Goal: Information Seeking & Learning: Check status

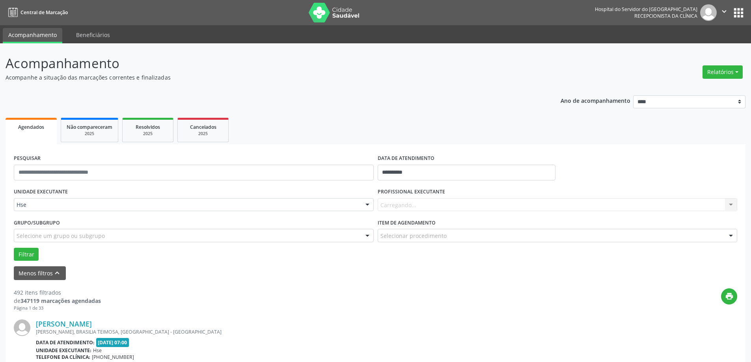
click at [412, 217] on div "UNIDADE EXECUTANTE Hse Todos as unidades Hse Nenhum resultado encontrado para: …" at bounding box center [376, 223] width 728 height 75
click at [414, 210] on div "Carregando... Nenhum resultado encontrado para: " " Não há nenhuma opção para s…" at bounding box center [558, 204] width 360 height 13
click at [478, 212] on div "PROFISSIONAL EXECUTANTE Selecione um profissional Nenhum resultado encontrado p…" at bounding box center [558, 201] width 364 height 31
click at [683, 207] on div "Selecione um profissional" at bounding box center [558, 204] width 360 height 13
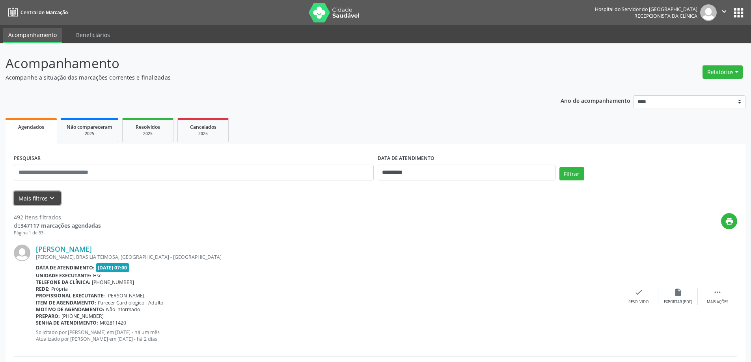
click at [51, 204] on button "Mais filtros keyboard_arrow_down" at bounding box center [37, 199] width 47 height 14
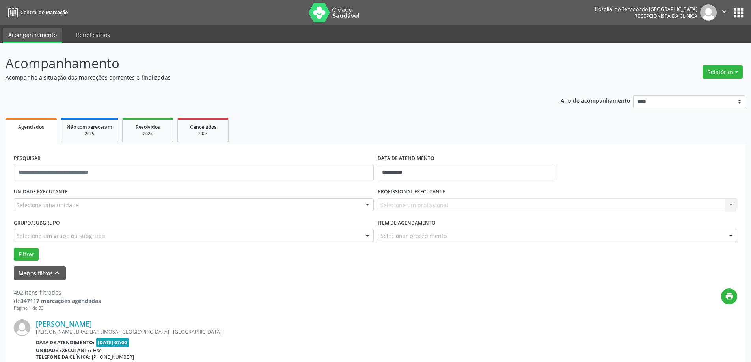
click at [96, 204] on div "Selecione uma unidade" at bounding box center [194, 204] width 360 height 13
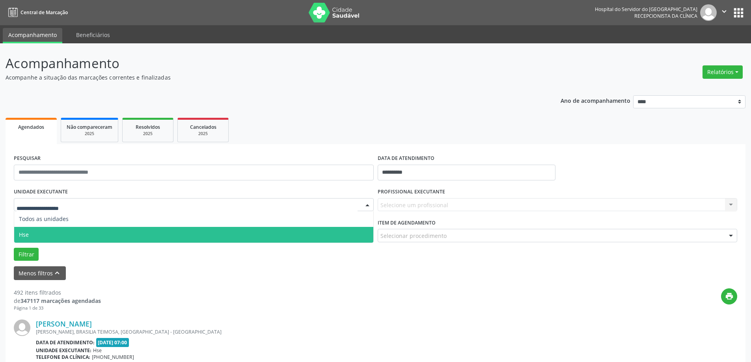
click at [83, 232] on span "Hse" at bounding box center [193, 235] width 359 height 16
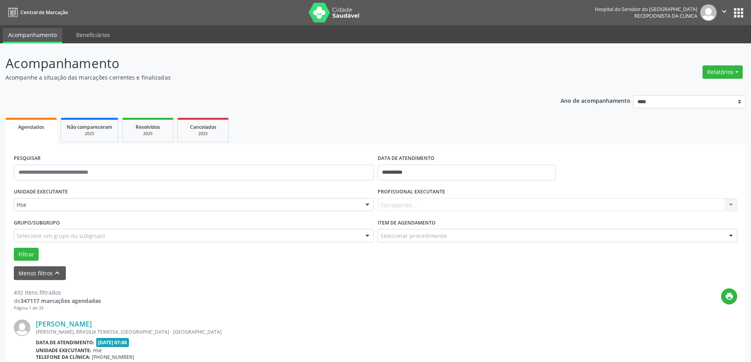
click at [435, 202] on div "Carregando... Nenhum resultado encontrado para: " " Não há nenhuma opção para s…" at bounding box center [558, 204] width 360 height 13
click at [422, 201] on div "Carregando... Nenhum resultado encontrado para: " " Não há nenhuma opção para s…" at bounding box center [558, 204] width 360 height 13
drag, startPoint x: 439, startPoint y: 196, endPoint x: 442, endPoint y: 202, distance: 5.6
click at [441, 199] on div "PROFISSIONAL EXECUTANTE Todos os profissionais Todos os profissionais Adalberto…" at bounding box center [558, 201] width 364 height 31
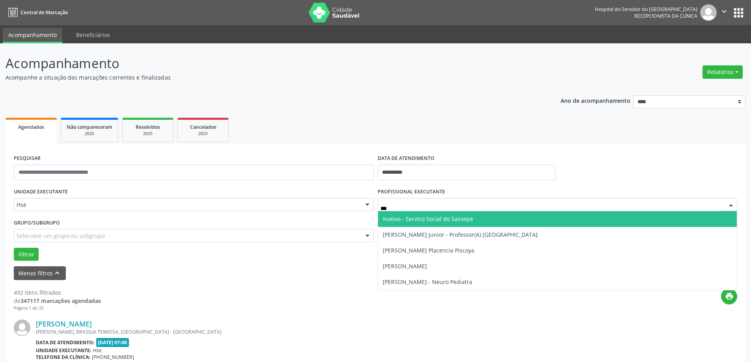
type input "****"
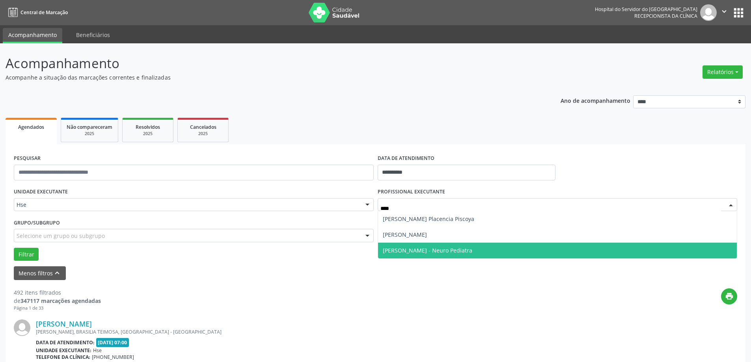
click at [427, 246] on span "Victor Hugo Soares Pereira - Neuro Pediatra" at bounding box center [557, 251] width 359 height 16
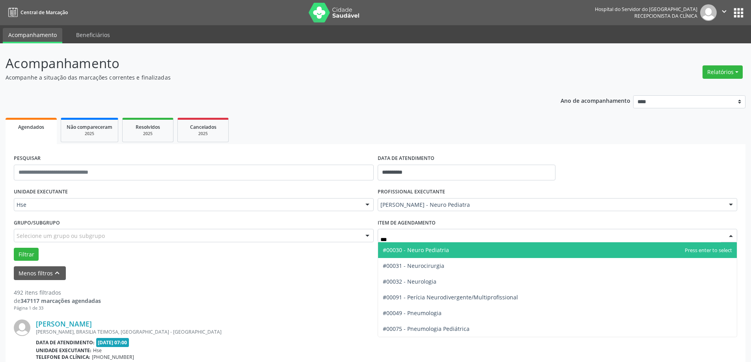
type input "****"
click at [441, 247] on span "#00030 - Neuro Pediatria" at bounding box center [416, 249] width 66 height 7
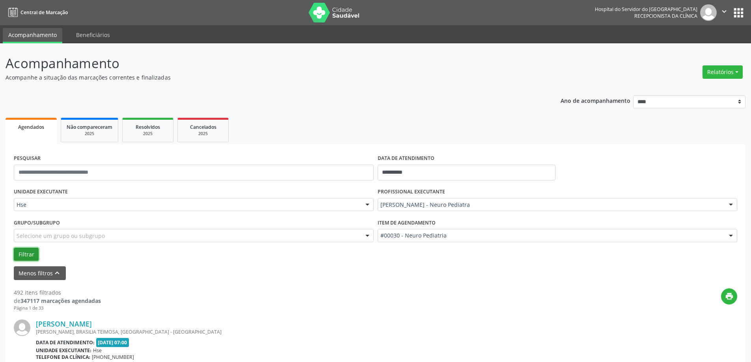
click at [37, 250] on button "Filtrar" at bounding box center [26, 254] width 25 height 13
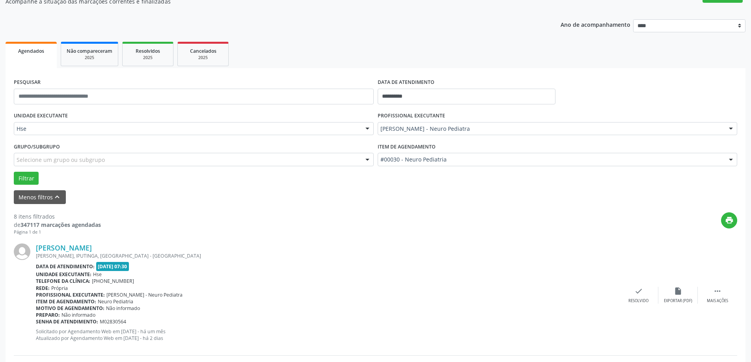
scroll to position [118, 0]
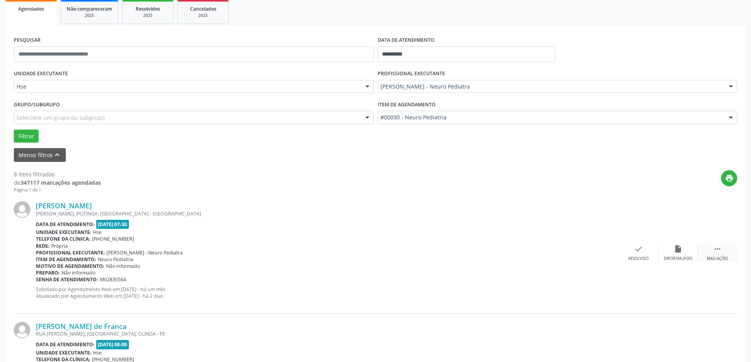
click at [731, 246] on div " Mais ações" at bounding box center [717, 253] width 39 height 17
click at [676, 252] on icon "alarm_off" at bounding box center [678, 249] width 9 height 9
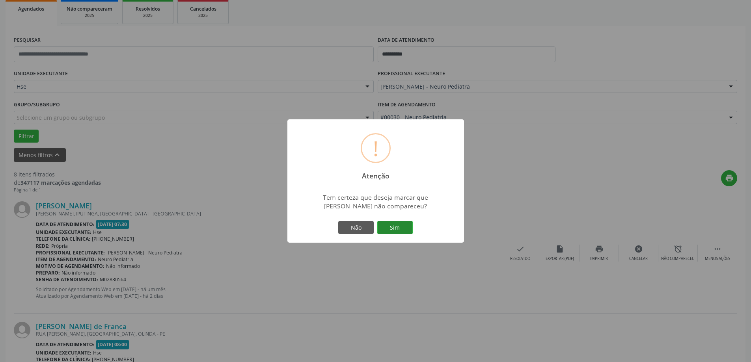
click at [395, 225] on div "Não Sim" at bounding box center [376, 228] width 78 height 17
click at [396, 226] on button "Sim" at bounding box center [394, 227] width 35 height 13
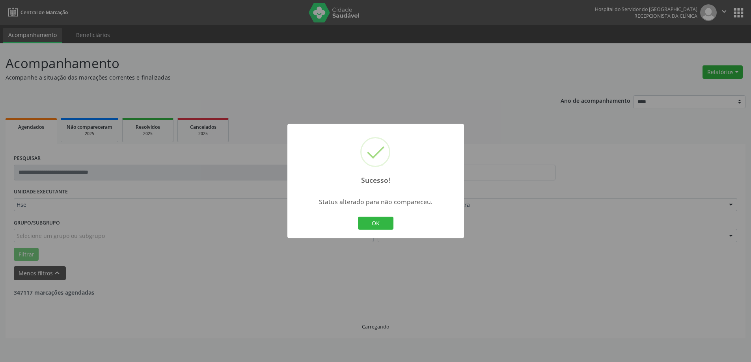
scroll to position [0, 0]
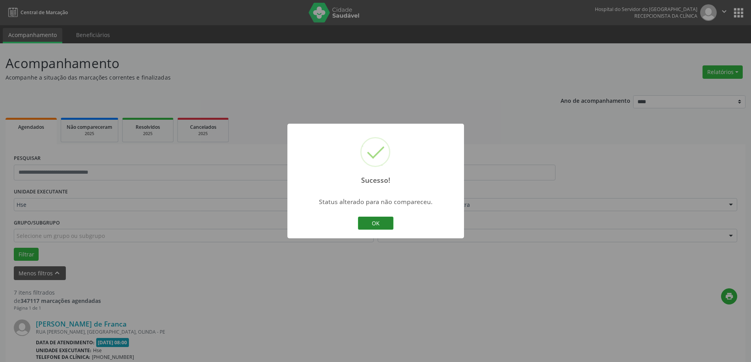
click at [375, 230] on button "OK" at bounding box center [375, 223] width 35 height 13
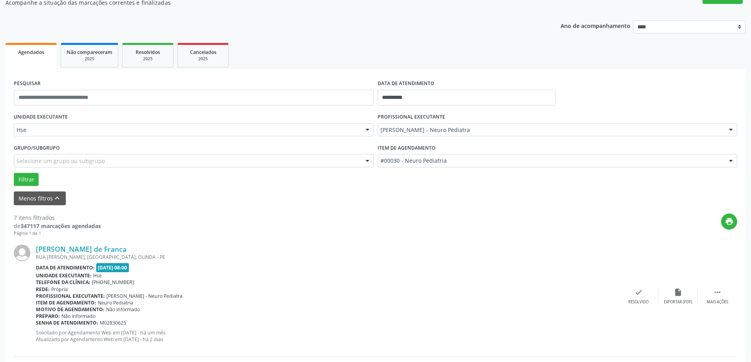
scroll to position [118, 0]
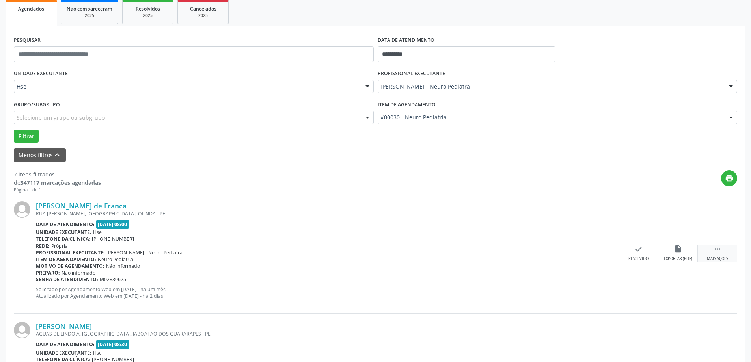
click at [709, 249] on div " Mais ações" at bounding box center [717, 253] width 39 height 17
click at [680, 254] on div "alarm_off Não compareceu" at bounding box center [678, 253] width 39 height 17
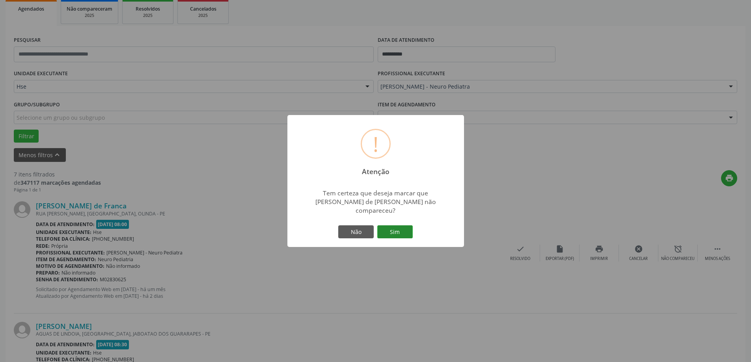
click at [403, 226] on button "Sim" at bounding box center [394, 232] width 35 height 13
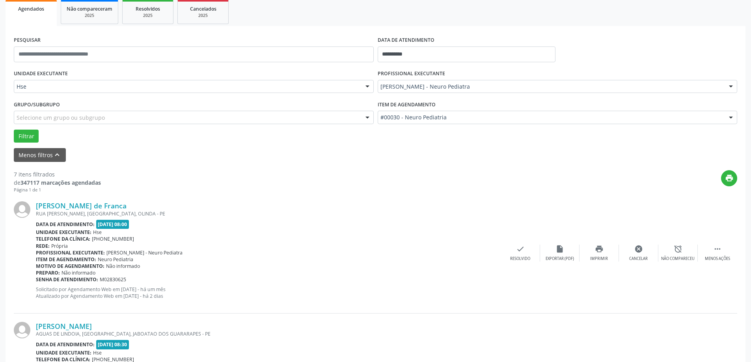
scroll to position [0, 0]
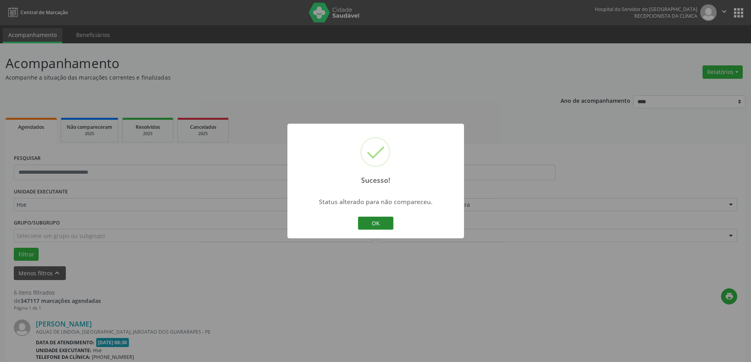
click at [359, 222] on button "OK" at bounding box center [375, 223] width 35 height 13
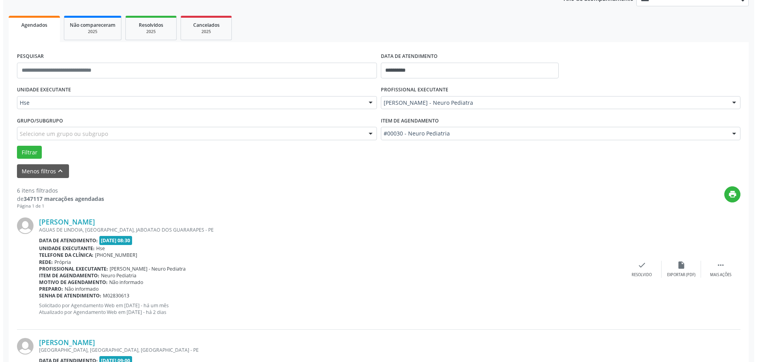
scroll to position [118, 0]
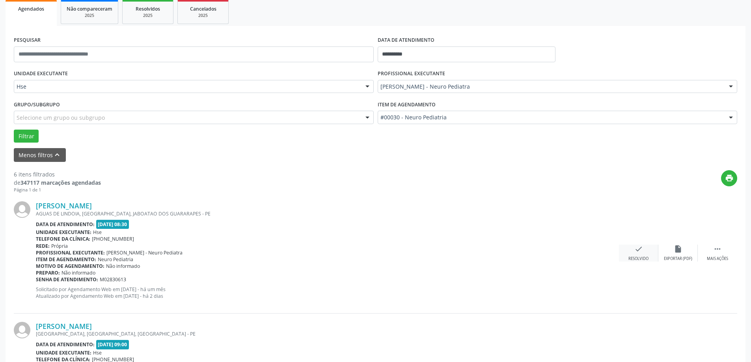
click at [636, 260] on div "Resolvido" at bounding box center [639, 259] width 20 height 6
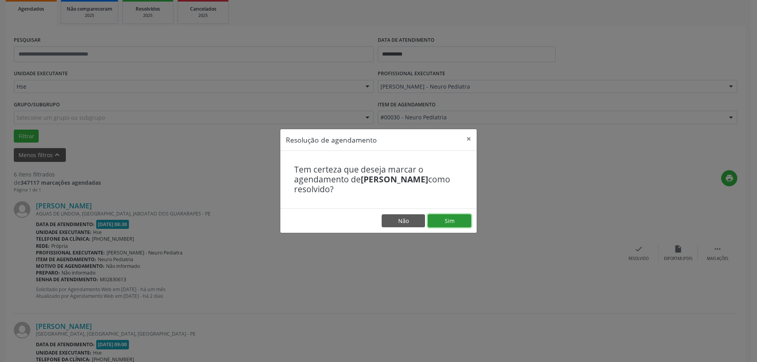
click at [458, 226] on button "Sim" at bounding box center [449, 221] width 43 height 13
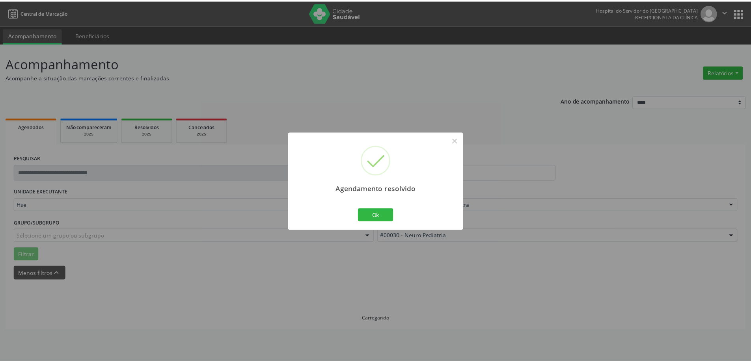
scroll to position [0, 0]
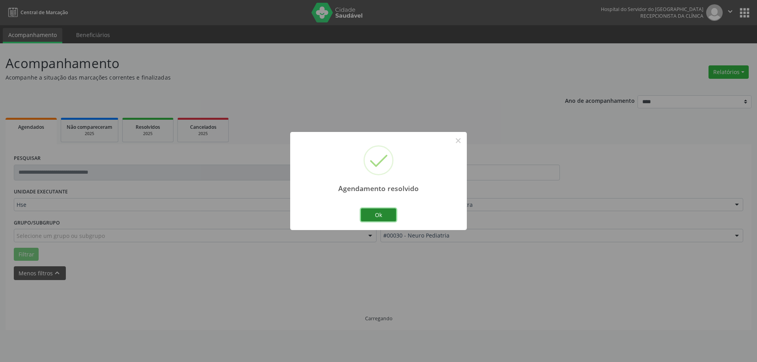
click at [385, 218] on button "Ok" at bounding box center [378, 215] width 35 height 13
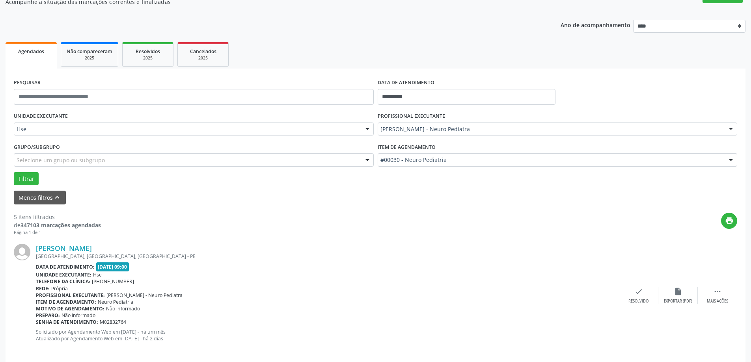
scroll to position [79, 0]
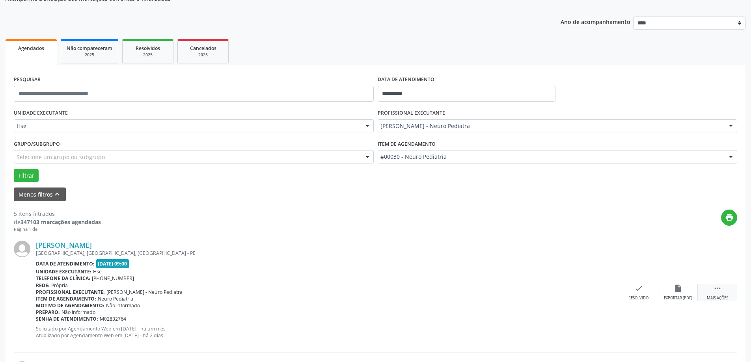
click at [716, 293] on icon "" at bounding box center [717, 288] width 9 height 9
click at [666, 287] on div "alarm_off Não compareceu" at bounding box center [678, 292] width 39 height 17
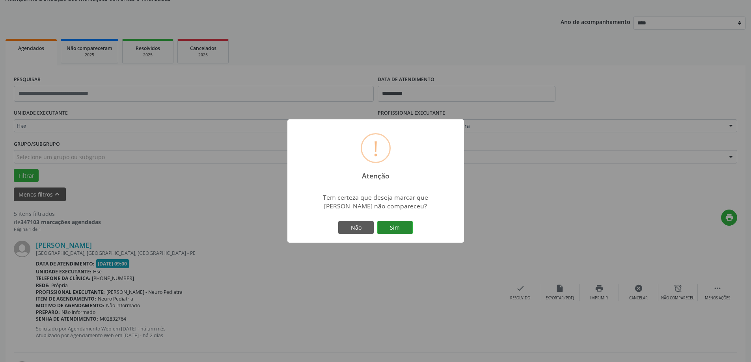
click at [403, 233] on button "Sim" at bounding box center [394, 227] width 35 height 13
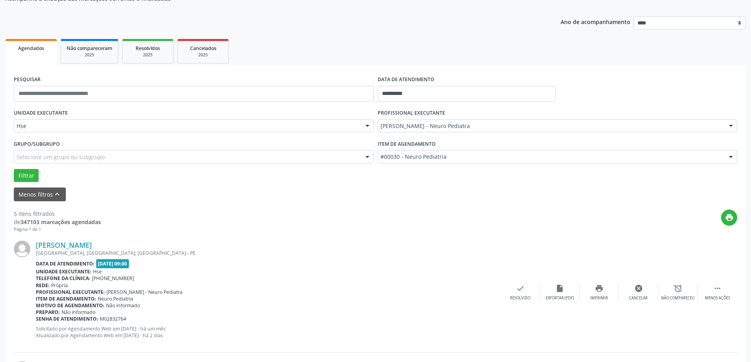
scroll to position [0, 0]
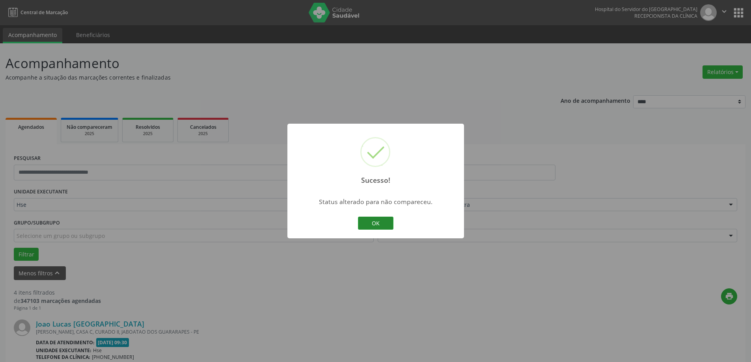
click at [371, 224] on button "OK" at bounding box center [375, 223] width 35 height 13
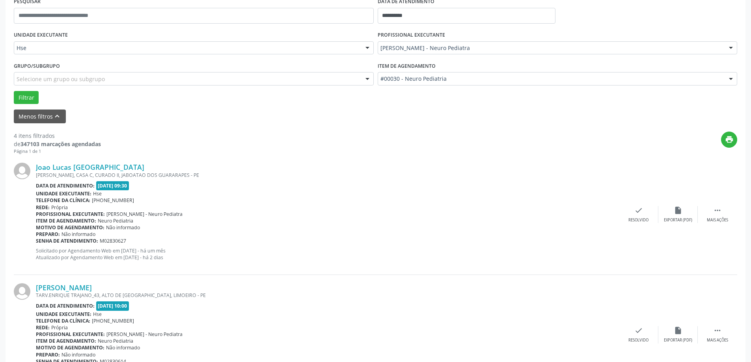
scroll to position [158, 0]
click at [718, 218] on div "Mais ações" at bounding box center [717, 220] width 21 height 6
click at [681, 218] on div "Não compareceu" at bounding box center [678, 220] width 34 height 6
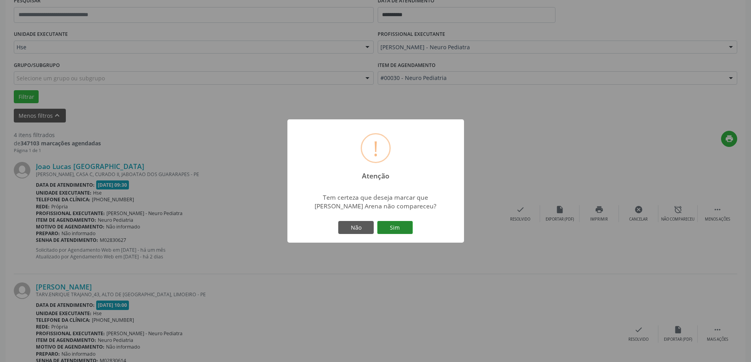
click at [409, 229] on button "Sim" at bounding box center [394, 227] width 35 height 13
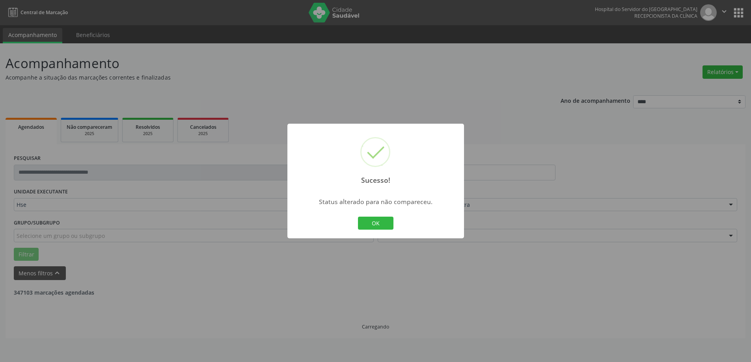
scroll to position [0, 0]
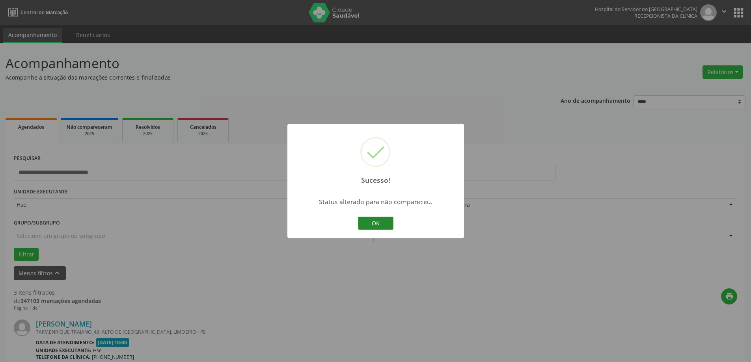
click at [381, 230] on button "OK" at bounding box center [375, 223] width 35 height 13
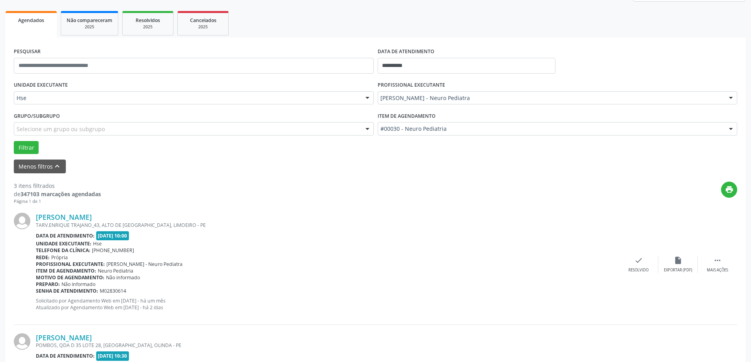
scroll to position [118, 0]
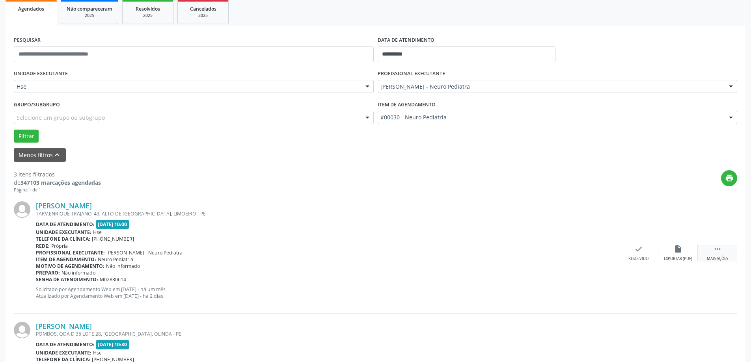
click at [718, 249] on icon "" at bounding box center [717, 249] width 9 height 9
click at [664, 248] on div "alarm_off Não compareceu" at bounding box center [678, 253] width 39 height 17
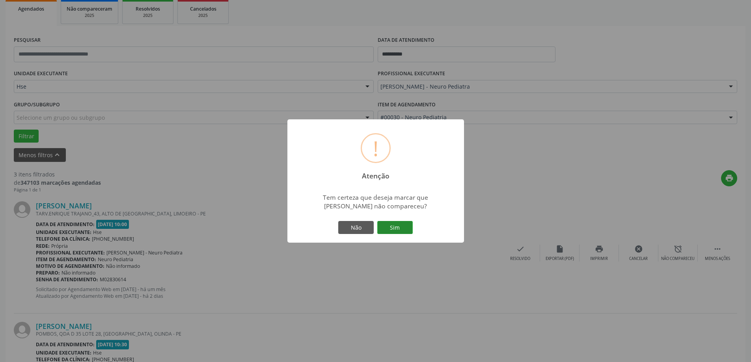
click at [397, 226] on button "Sim" at bounding box center [394, 227] width 35 height 13
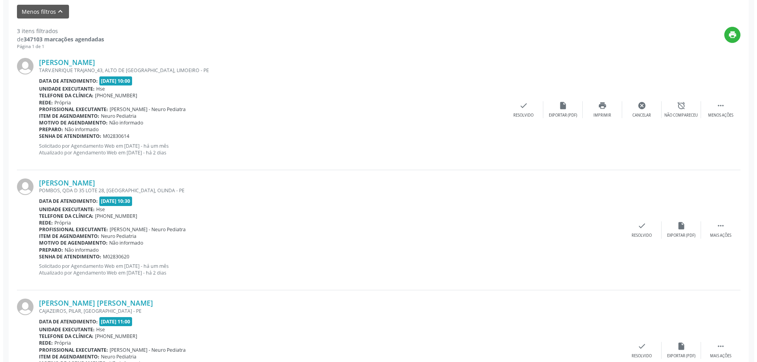
scroll to position [276, 0]
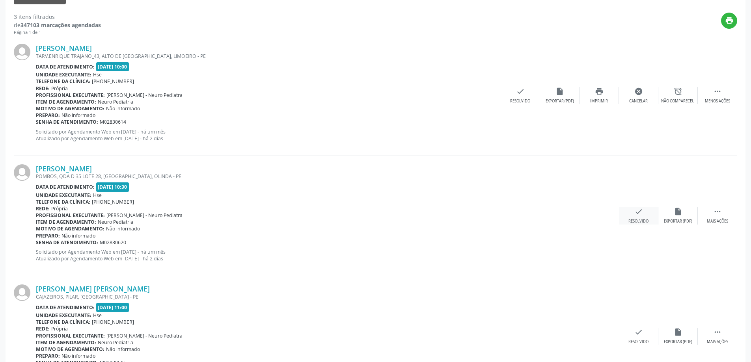
click at [633, 218] on div "check Resolvido" at bounding box center [638, 215] width 39 height 17
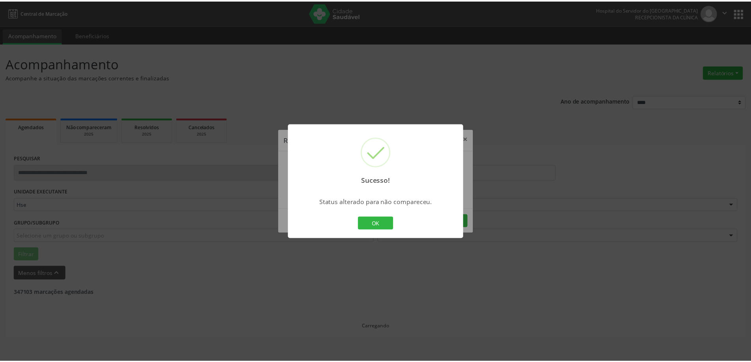
scroll to position [0, 0]
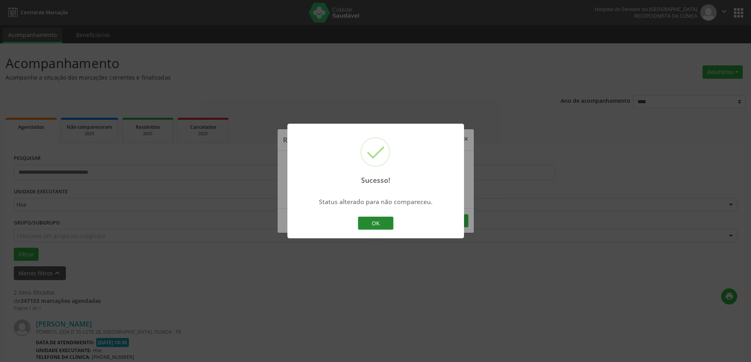
click at [379, 218] on button "OK" at bounding box center [375, 223] width 35 height 13
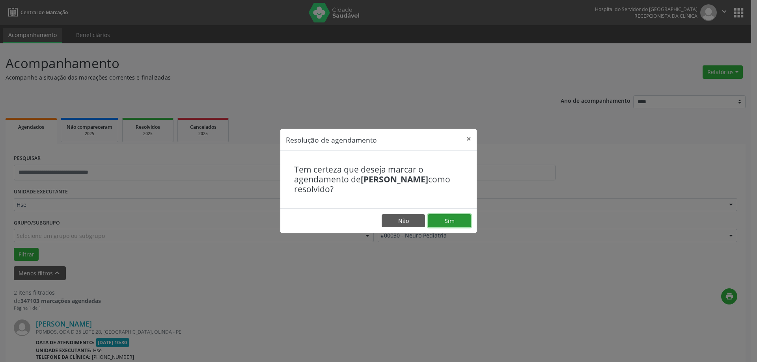
click at [463, 222] on button "Sim" at bounding box center [449, 221] width 43 height 13
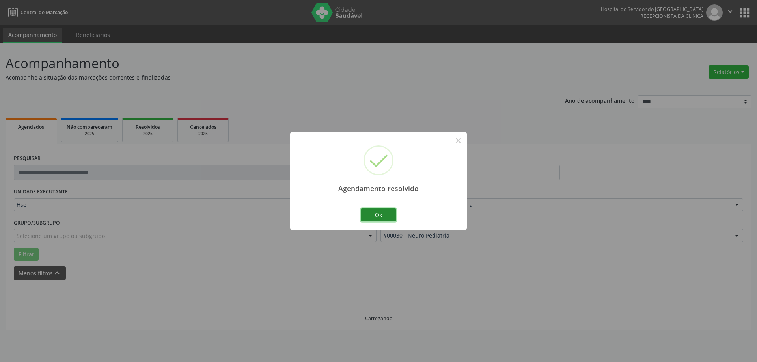
click at [391, 211] on button "Ok" at bounding box center [378, 215] width 35 height 13
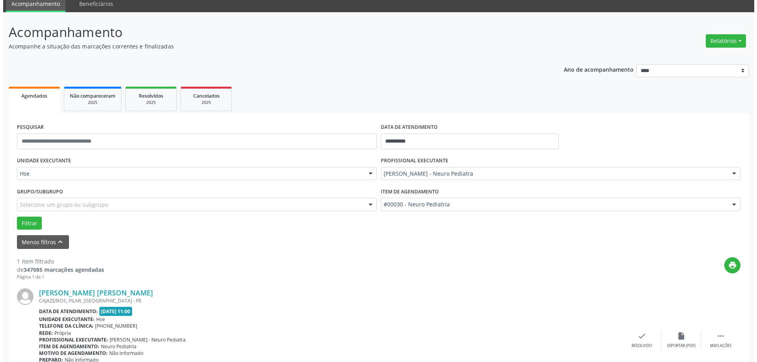
scroll to position [83, 0]
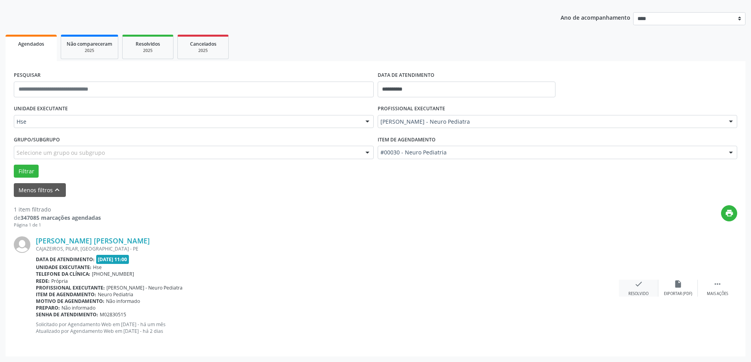
click at [638, 286] on icon "check" at bounding box center [638, 284] width 9 height 9
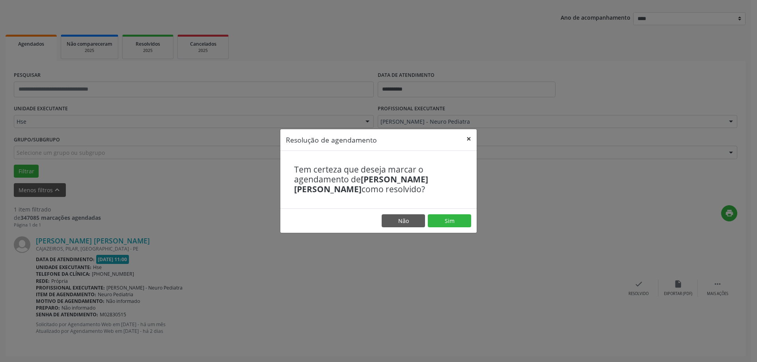
click at [466, 143] on button "×" at bounding box center [469, 138] width 16 height 19
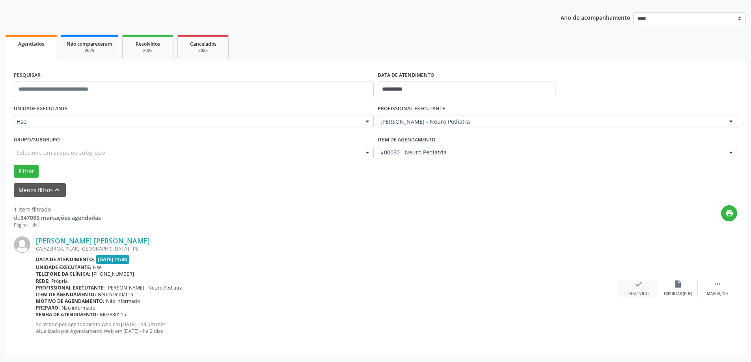
click at [637, 291] on div "check Resolvido" at bounding box center [638, 288] width 39 height 17
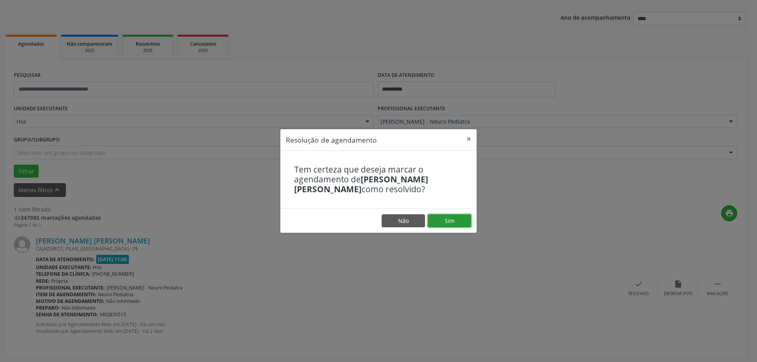
click at [451, 216] on button "Sim" at bounding box center [449, 221] width 43 height 13
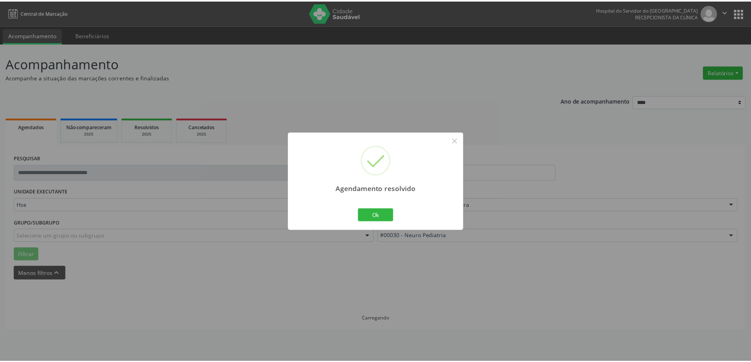
scroll to position [0, 0]
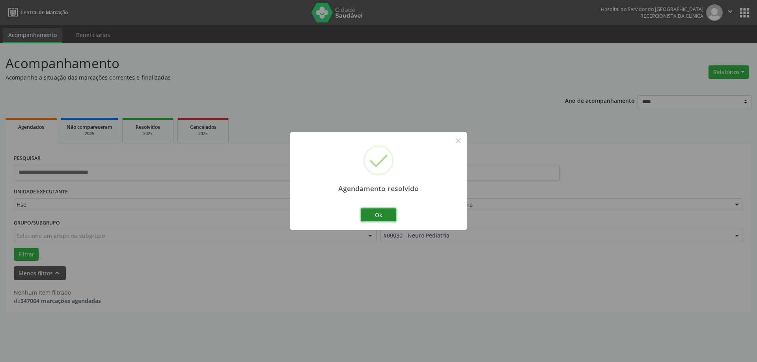
click at [362, 217] on button "Ok" at bounding box center [378, 215] width 35 height 13
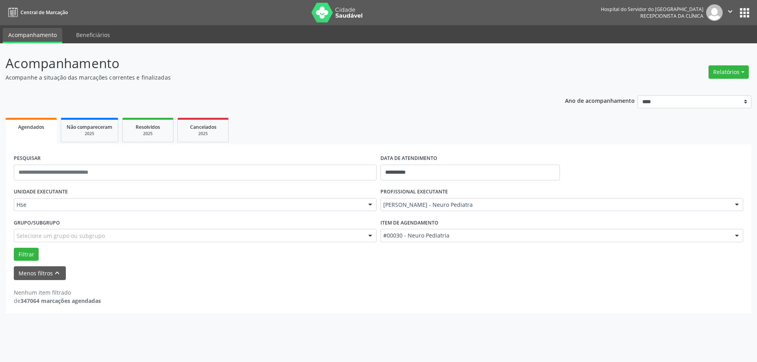
click at [739, 206] on div at bounding box center [737, 205] width 12 height 13
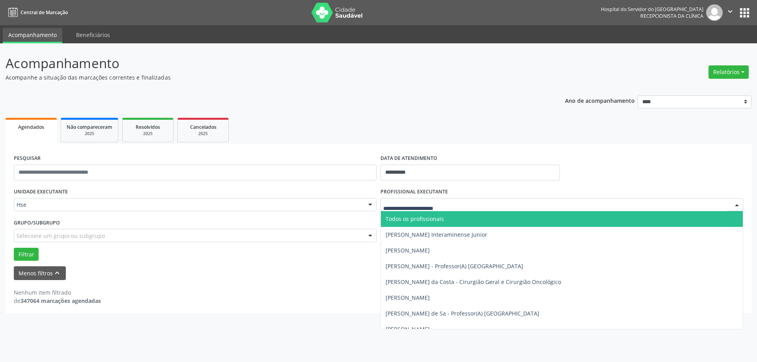
click at [451, 202] on input "text" at bounding box center [555, 209] width 344 height 16
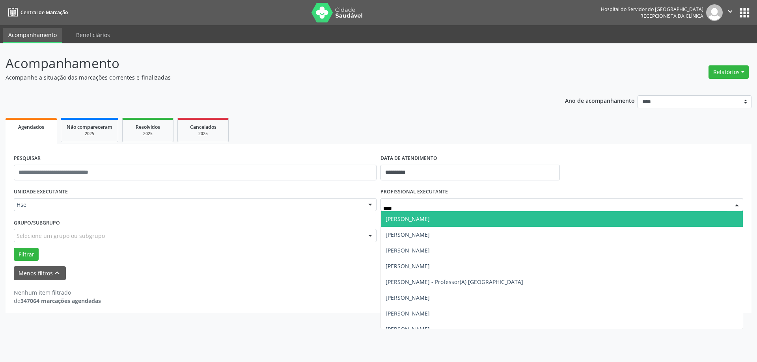
type input "*****"
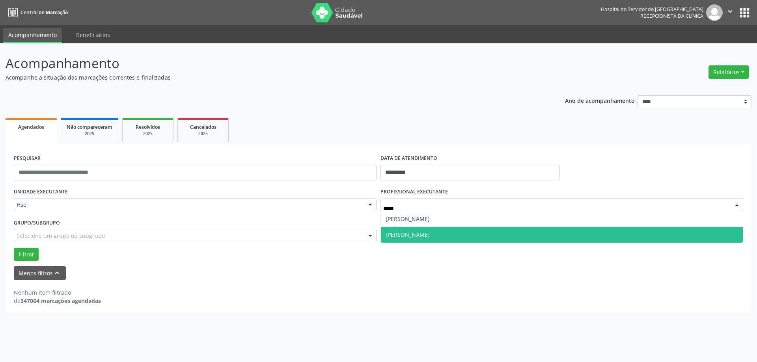
click at [430, 235] on span "Carla Oliveira da Silva Braga" at bounding box center [408, 234] width 44 height 7
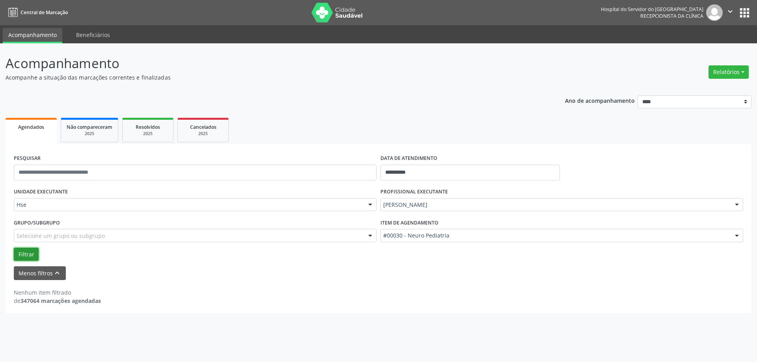
click at [25, 258] on button "Filtrar" at bounding box center [26, 254] width 25 height 13
click at [723, 72] on button "Relatórios" at bounding box center [729, 71] width 40 height 13
click at [702, 91] on link "Agendamentos" at bounding box center [706, 89] width 85 height 11
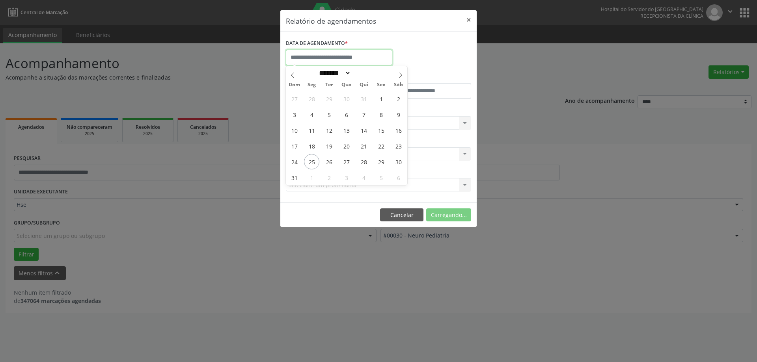
click at [325, 61] on input "text" at bounding box center [339, 58] width 106 height 16
click at [311, 164] on span "25" at bounding box center [311, 161] width 15 height 15
type input "**********"
click at [309, 161] on span "25" at bounding box center [311, 161] width 15 height 15
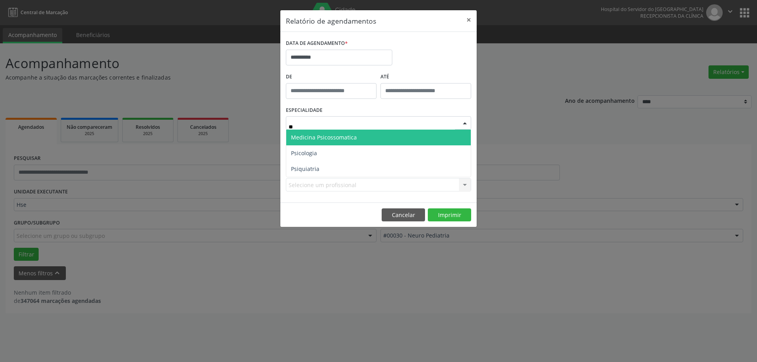
type input "***"
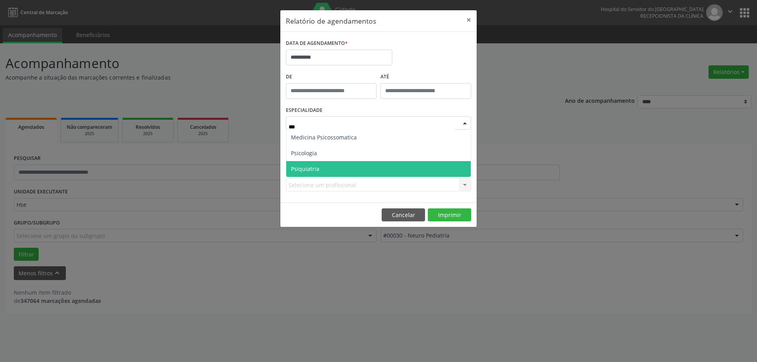
click at [323, 164] on span "Psiquiatria" at bounding box center [378, 169] width 185 height 16
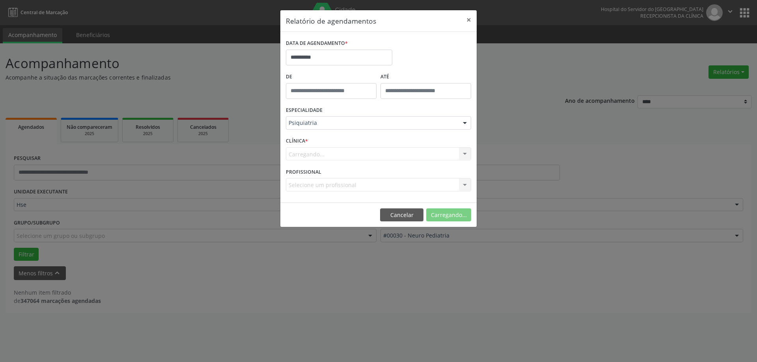
click at [431, 155] on div "Carregando... Nenhum resultado encontrado para: " " Não há nenhuma opção para s…" at bounding box center [378, 153] width 185 height 13
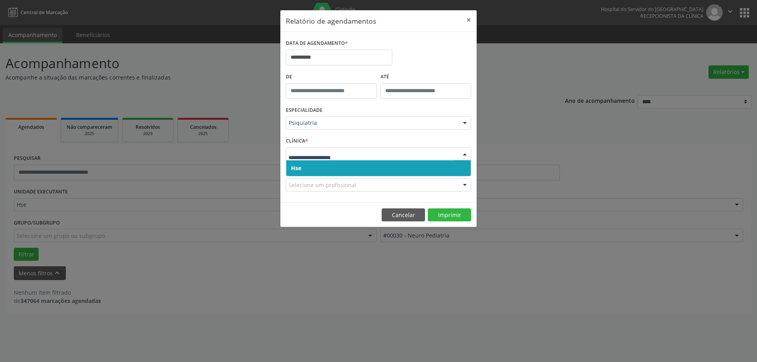
click at [400, 169] on span "Hse" at bounding box center [378, 168] width 185 height 16
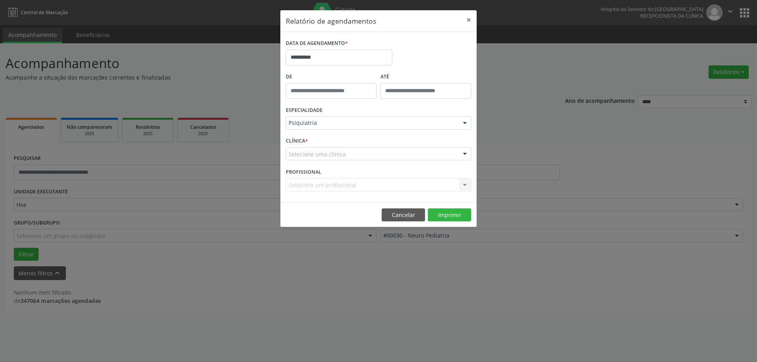
click at [360, 156] on div "Selecione uma clínica" at bounding box center [378, 153] width 185 height 13
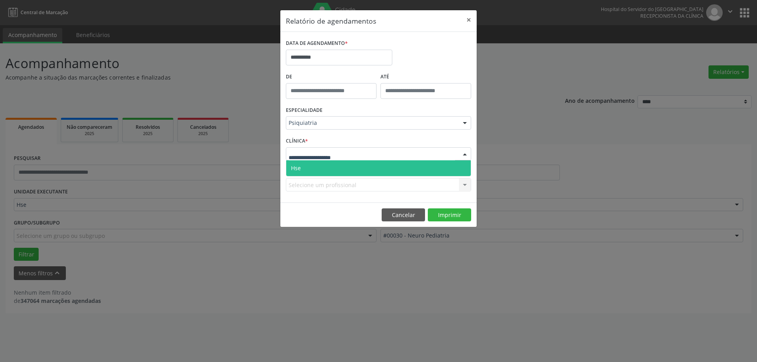
click at [353, 168] on span "Hse" at bounding box center [378, 168] width 185 height 16
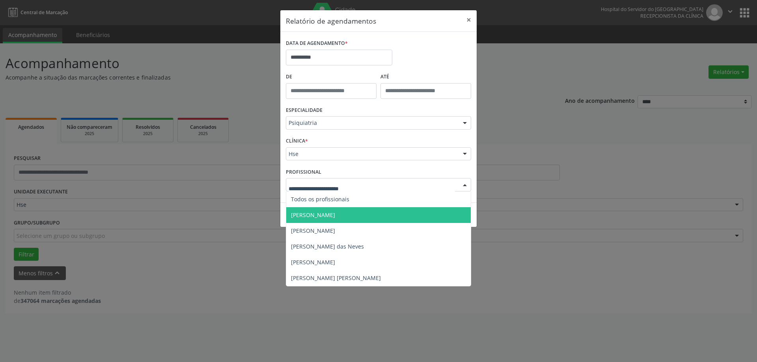
click at [335, 212] on span "Carla Oliveira da Silva Braga" at bounding box center [313, 214] width 44 height 7
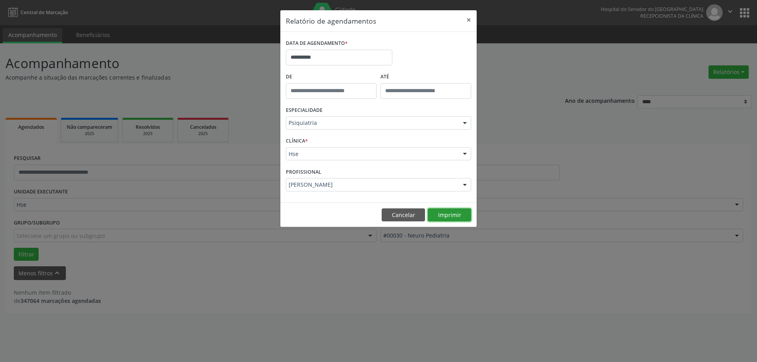
click at [442, 211] on button "Imprimir" at bounding box center [449, 215] width 43 height 13
click at [352, 50] on input "**********" at bounding box center [339, 58] width 106 height 16
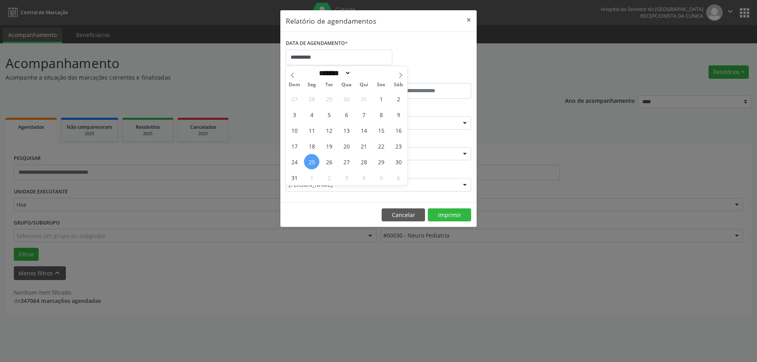
click at [311, 160] on span "25" at bounding box center [311, 161] width 15 height 15
type input "**********"
click at [295, 179] on span "31" at bounding box center [294, 177] width 15 height 15
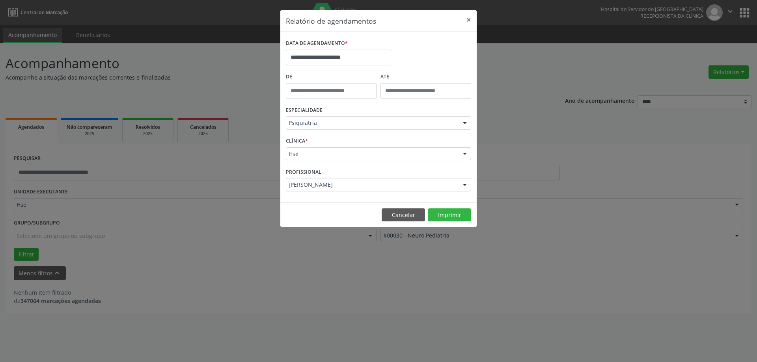
click at [452, 208] on footer "Cancelar Imprimir" at bounding box center [378, 215] width 196 height 25
click at [452, 216] on button "Imprimir" at bounding box center [449, 215] width 43 height 13
click at [466, 25] on button "×" at bounding box center [469, 19] width 16 height 19
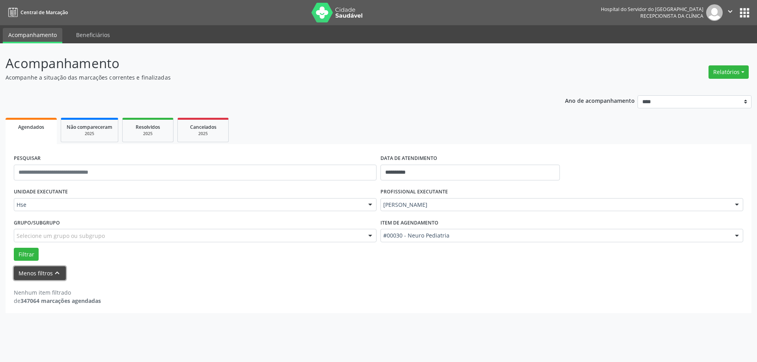
click at [35, 269] on button "Menos filtros keyboard_arrow_up" at bounding box center [40, 274] width 52 height 14
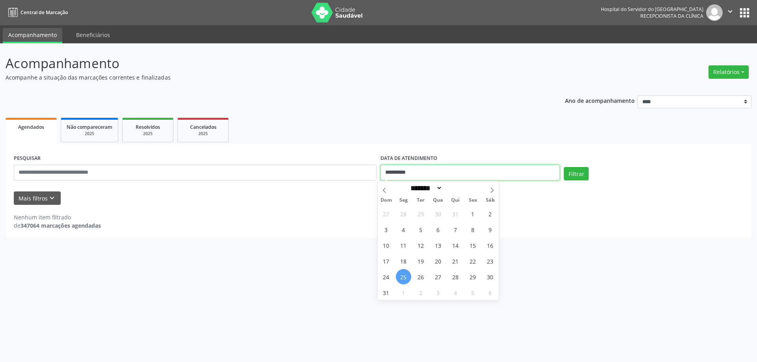
drag, startPoint x: 424, startPoint y: 174, endPoint x: 422, endPoint y: 181, distance: 7.0
click at [424, 174] on input "**********" at bounding box center [470, 173] width 179 height 16
click at [240, 175] on input "text" at bounding box center [195, 173] width 363 height 16
type input "**********"
click at [564, 167] on button "Filtrar" at bounding box center [576, 173] width 25 height 13
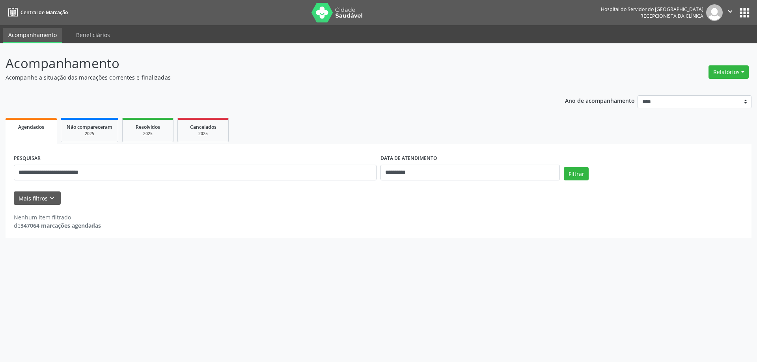
click at [434, 181] on div "**********" at bounding box center [470, 170] width 183 height 34
click at [434, 179] on input "**********" at bounding box center [470, 173] width 179 height 16
click at [402, 275] on span "25" at bounding box center [403, 276] width 15 height 15
type input "**********"
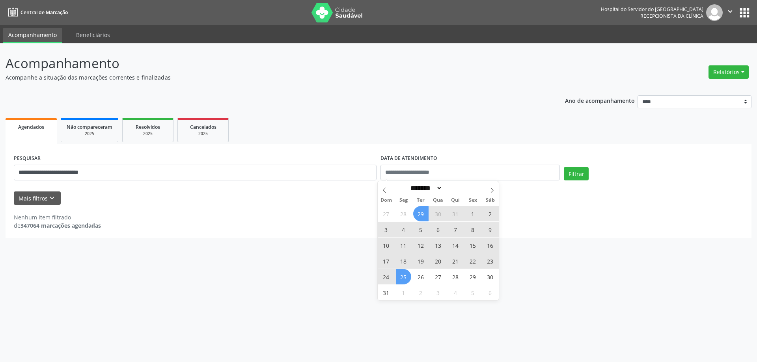
click at [435, 136] on ul "Agendados Não compareceram 2025 Resolvidos 2025 Cancelados 2025" at bounding box center [379, 130] width 746 height 28
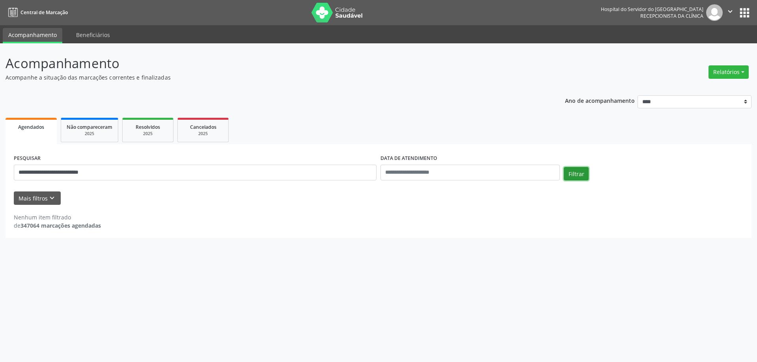
click at [575, 172] on button "Filtrar" at bounding box center [576, 173] width 25 height 13
click at [68, 175] on input "**********" at bounding box center [195, 173] width 363 height 16
click at [564, 167] on button "Filtrar" at bounding box center [576, 173] width 25 height 13
drag, startPoint x: 125, startPoint y: 175, endPoint x: 0, endPoint y: 179, distance: 124.7
click at [0, 179] on div "**********" at bounding box center [378, 202] width 757 height 319
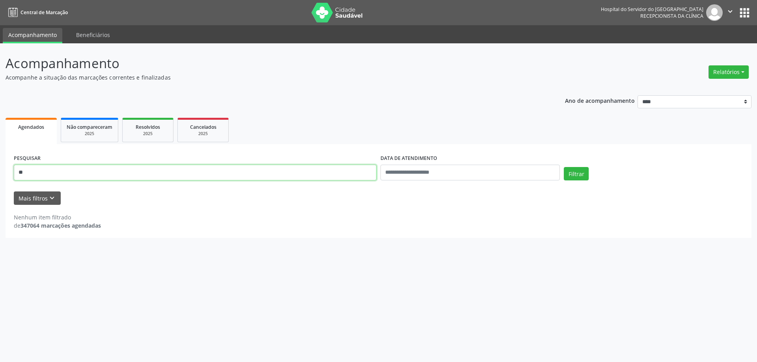
type input "*"
click at [564, 167] on button "Filtrar" at bounding box center [576, 173] width 25 height 13
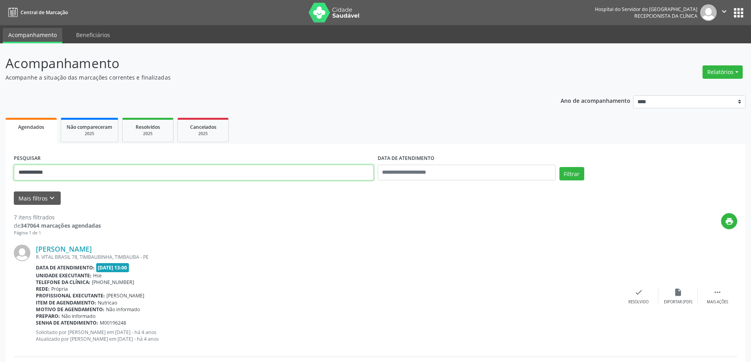
click at [77, 174] on input "**********" at bounding box center [194, 173] width 360 height 16
click at [560, 167] on button "Filtrar" at bounding box center [572, 173] width 25 height 13
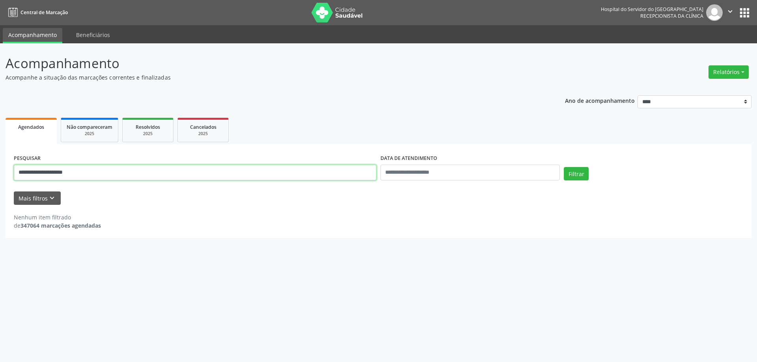
click at [77, 174] on input "**********" at bounding box center [195, 173] width 363 height 16
type input "**********"
click at [564, 167] on button "Filtrar" at bounding box center [576, 173] width 25 height 13
click at [584, 174] on button "Filtrar" at bounding box center [576, 173] width 25 height 13
click at [731, 77] on button "Relatórios" at bounding box center [729, 71] width 40 height 13
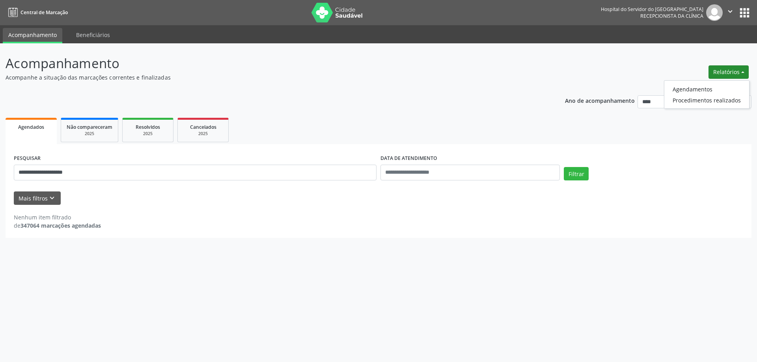
click at [731, 76] on button "Relatórios" at bounding box center [729, 71] width 40 height 13
click at [723, 72] on button "Relatórios" at bounding box center [729, 71] width 40 height 13
click at [711, 95] on link "Procedimentos realizados" at bounding box center [706, 100] width 85 height 11
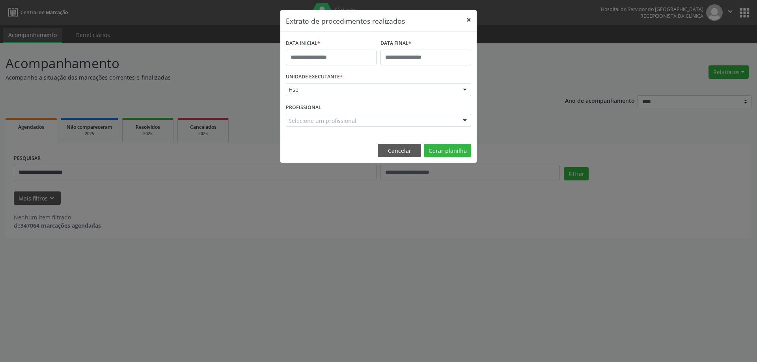
drag, startPoint x: 464, startPoint y: 19, endPoint x: 529, endPoint y: 23, distance: 65.6
click at [465, 19] on button "×" at bounding box center [469, 19] width 16 height 19
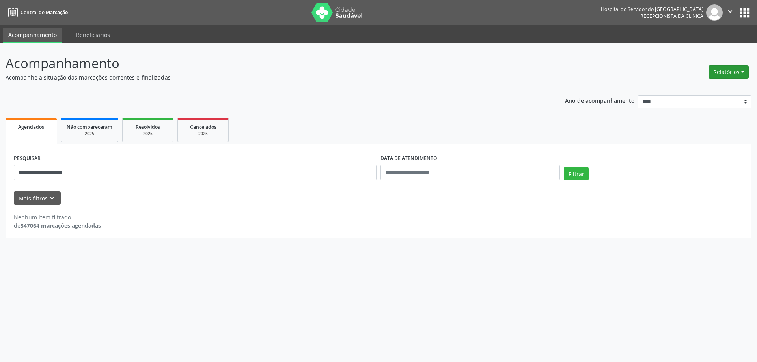
click at [727, 71] on button "Relatórios" at bounding box center [729, 71] width 40 height 13
click at [719, 85] on link "Agendamentos" at bounding box center [706, 89] width 85 height 11
select select "*"
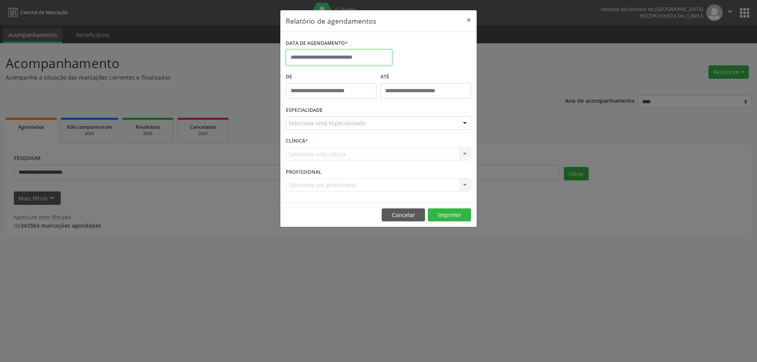
click at [297, 57] on input "text" at bounding box center [339, 58] width 106 height 16
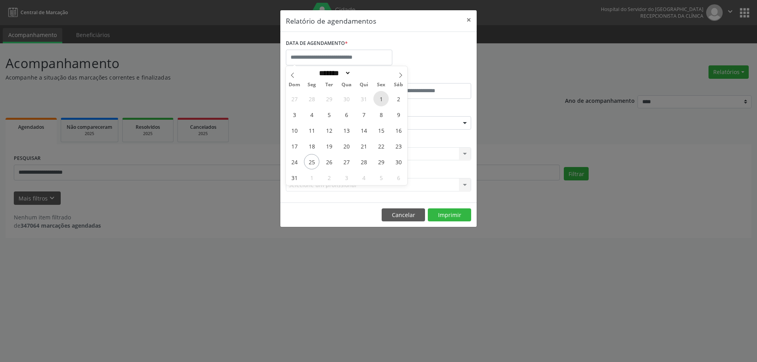
click at [378, 99] on span "1" at bounding box center [380, 98] width 15 height 15
type input "**********"
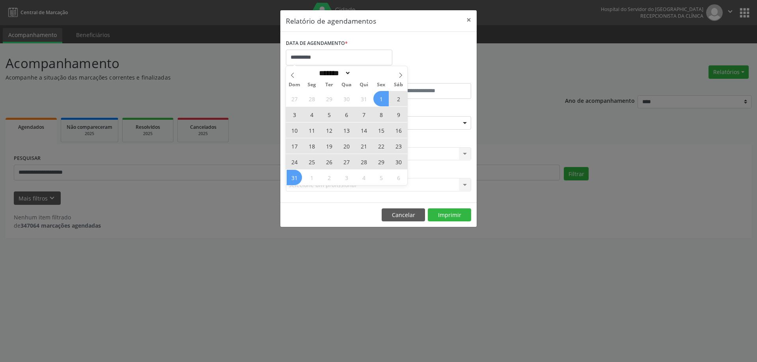
click at [293, 177] on span "31" at bounding box center [294, 177] width 15 height 15
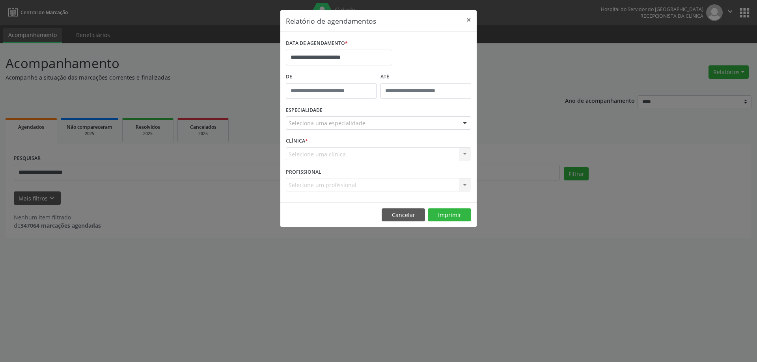
click at [395, 123] on div "Seleciona uma especialidade" at bounding box center [378, 122] width 185 height 13
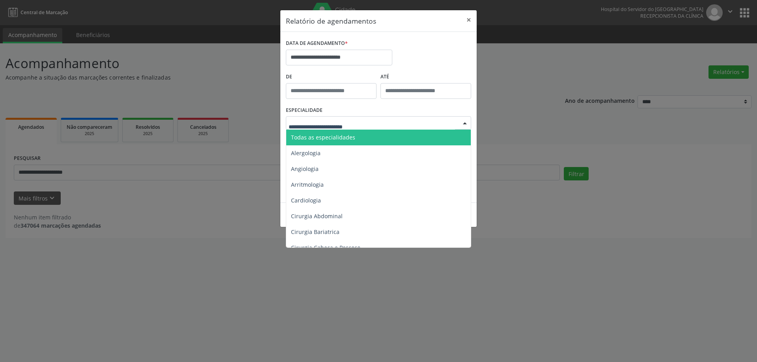
click at [349, 134] on span "Todas as especialidades" at bounding box center [323, 137] width 64 height 7
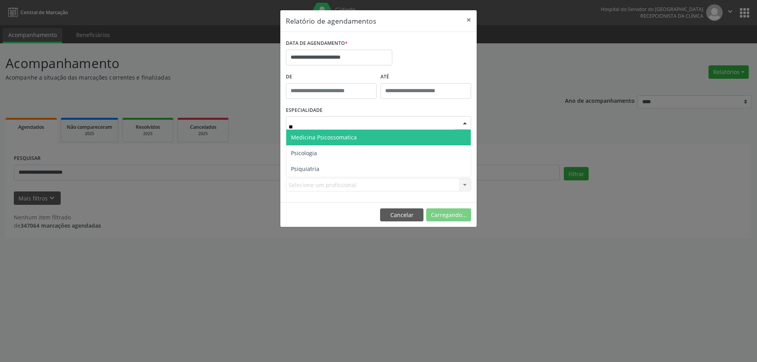
type input "***"
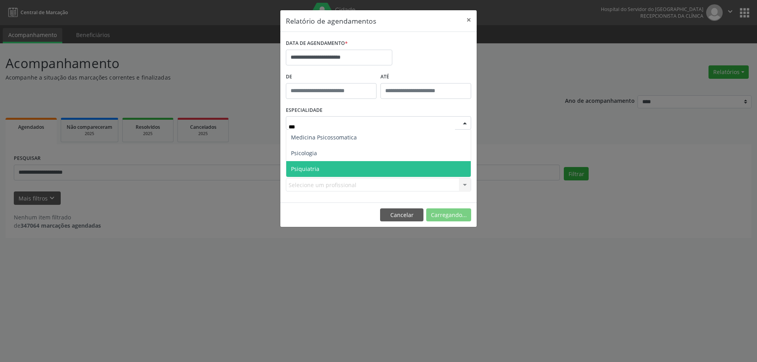
click at [326, 167] on span "Psiquiatria" at bounding box center [378, 169] width 185 height 16
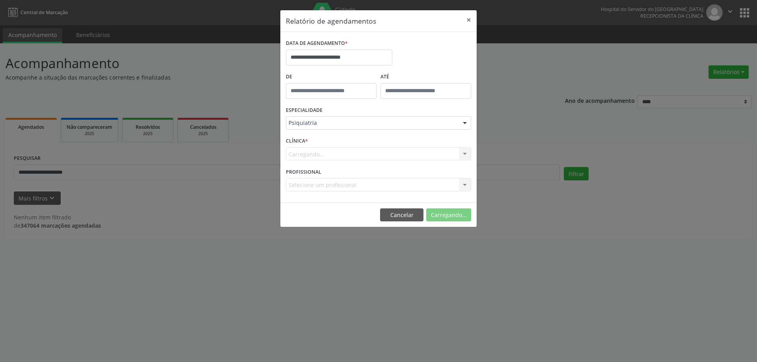
click at [331, 155] on div "Carregando... Hse Nenhum resultado encontrado para: " " Não há nenhuma opção pa…" at bounding box center [378, 153] width 185 height 13
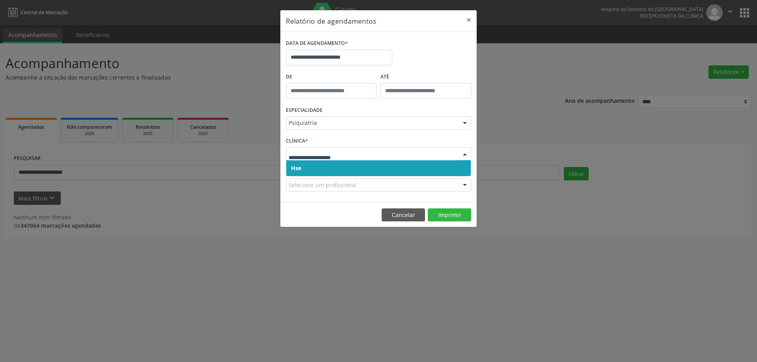
click at [315, 170] on span "Hse" at bounding box center [378, 168] width 185 height 16
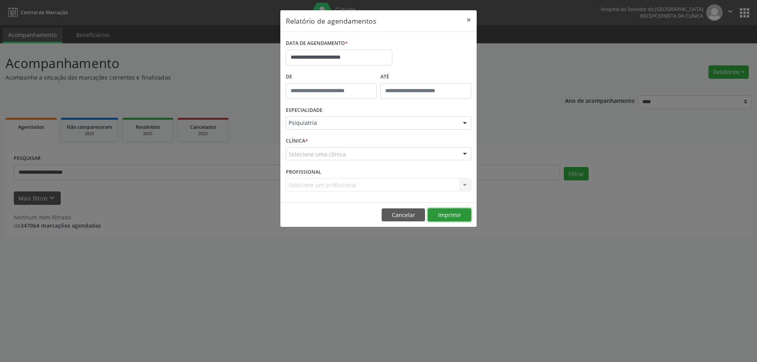
click at [451, 214] on button "Imprimir" at bounding box center [449, 215] width 43 height 13
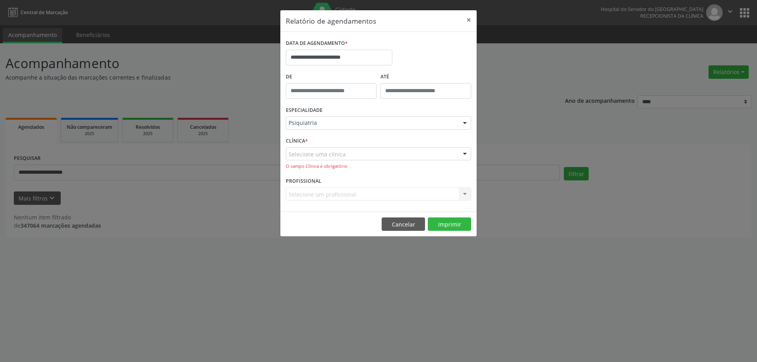
click at [376, 152] on div "Selecione uma clínica" at bounding box center [378, 153] width 185 height 13
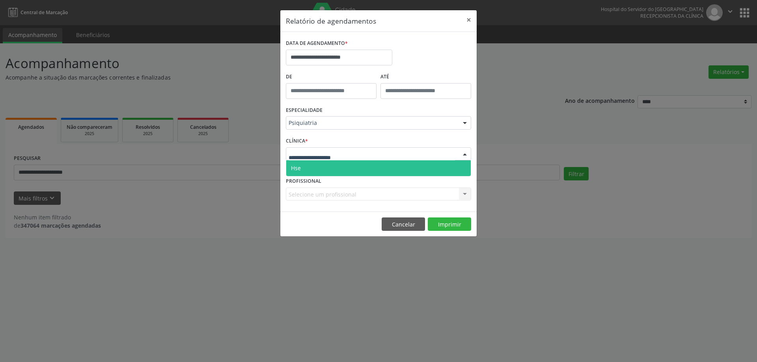
click at [365, 171] on span "Hse" at bounding box center [378, 168] width 185 height 16
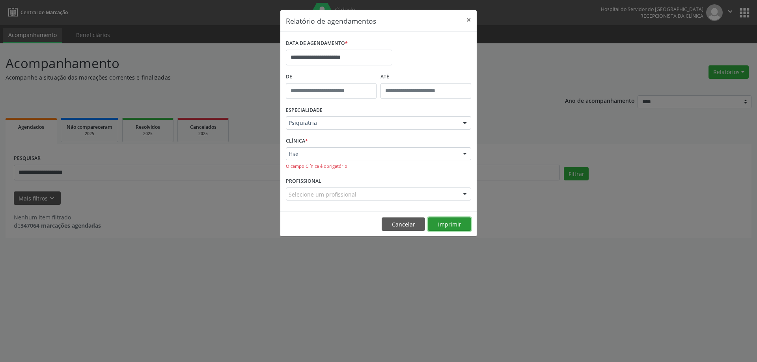
click at [463, 224] on button "Imprimir" at bounding box center [449, 224] width 43 height 13
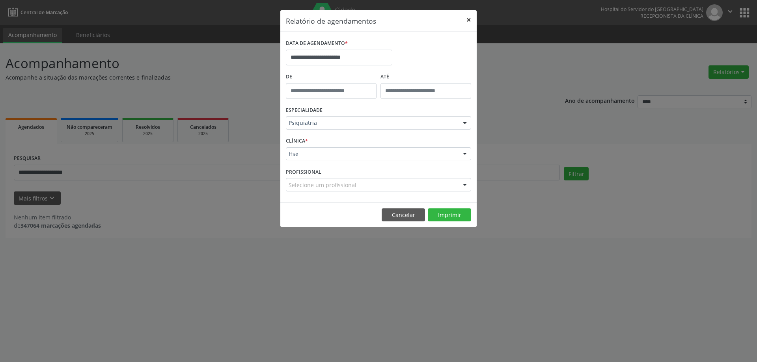
click at [473, 16] on button "×" at bounding box center [469, 19] width 16 height 19
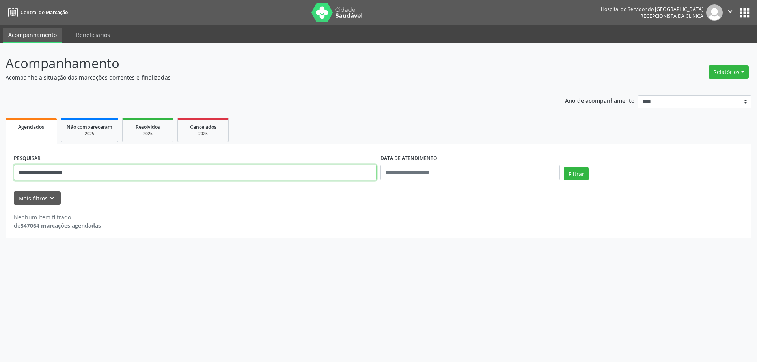
drag, startPoint x: 121, startPoint y: 179, endPoint x: 0, endPoint y: 193, distance: 122.3
click at [0, 193] on div "**********" at bounding box center [378, 202] width 757 height 319
